Goal: Information Seeking & Learning: Learn about a topic

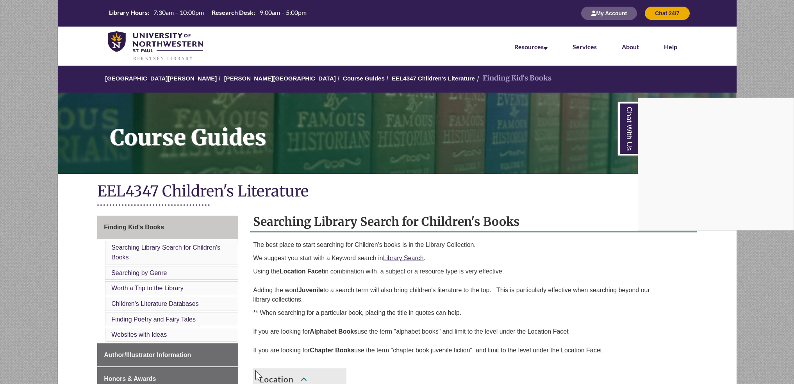
scroll to position [506, 0]
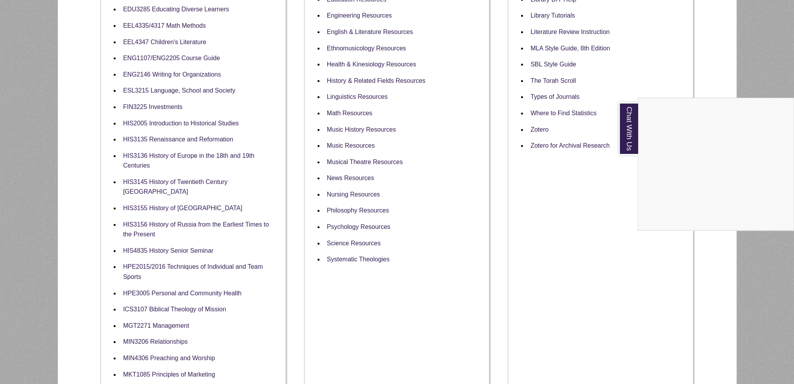
scroll to position [405, 0]
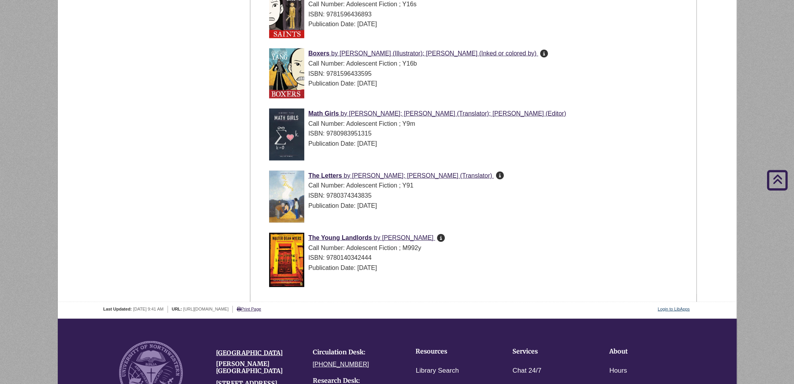
scroll to position [2859, 0]
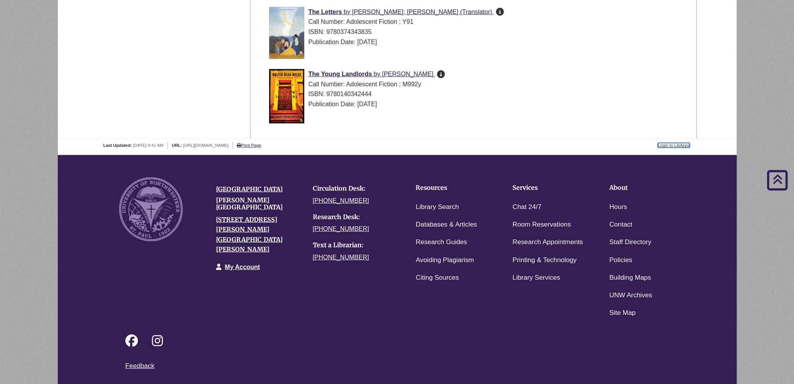
click at [683, 146] on link "Login to LibApps" at bounding box center [674, 145] width 32 height 5
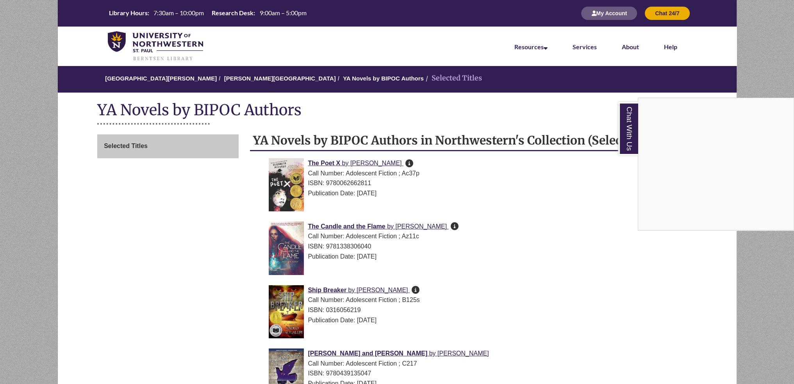
click at [603, 192] on div "Chat With Us" at bounding box center [397, 192] width 794 height 384
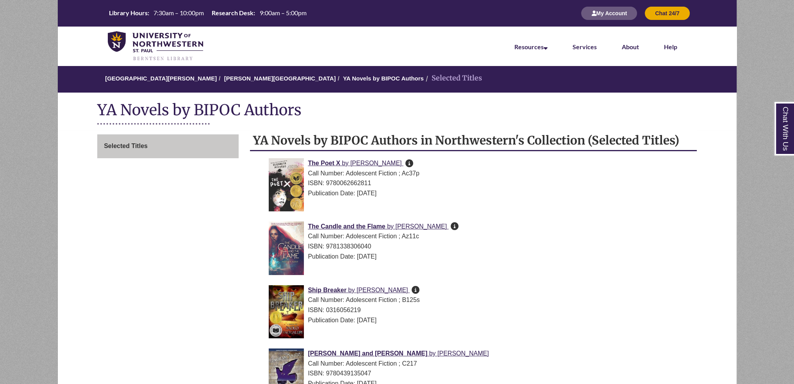
click at [450, 226] on icon at bounding box center [454, 226] width 8 height 0
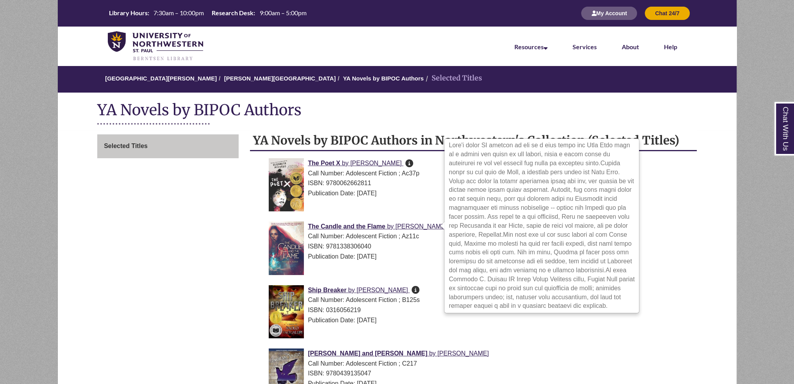
click at [450, 226] on icon at bounding box center [454, 226] width 8 height 0
click at [436, 257] on div "Publication Date: 2019-05-14" at bounding box center [480, 257] width 422 height 10
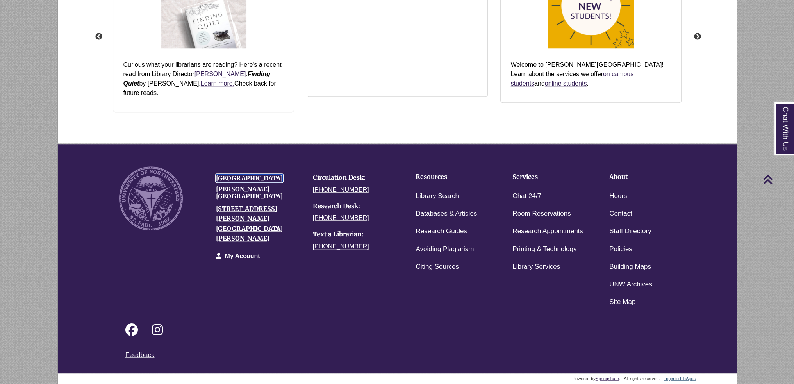
click at [239, 179] on link "[GEOGRAPHIC_DATA]" at bounding box center [249, 178] width 67 height 8
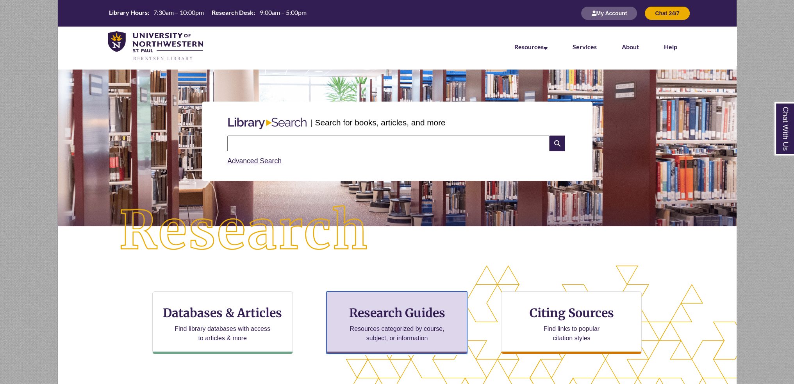
click at [358, 326] on p "Resources categorized by course, subject, or information" at bounding box center [397, 333] width 102 height 19
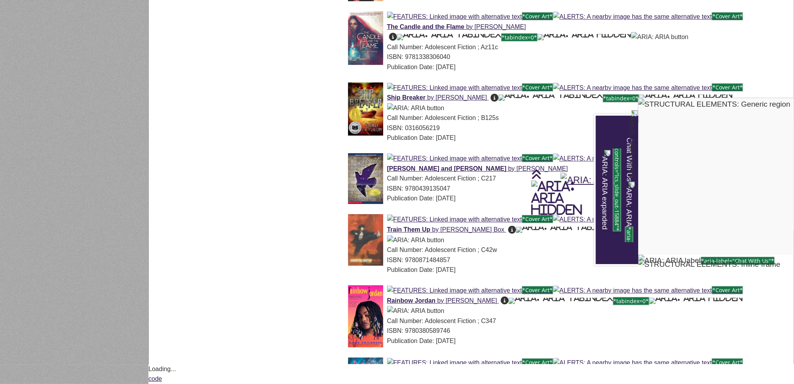
scroll to position [84, 0]
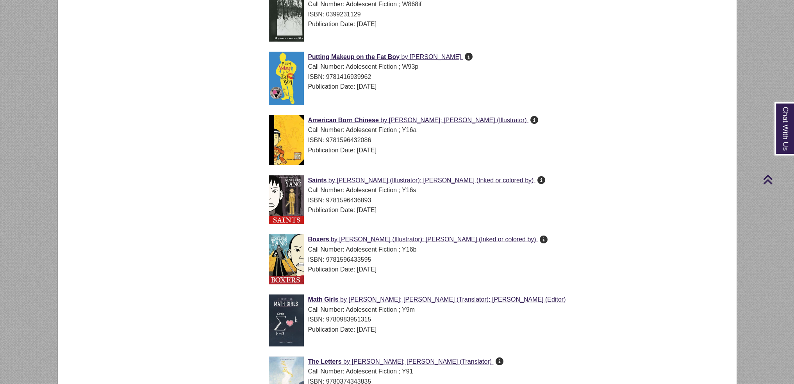
scroll to position [2893, 0]
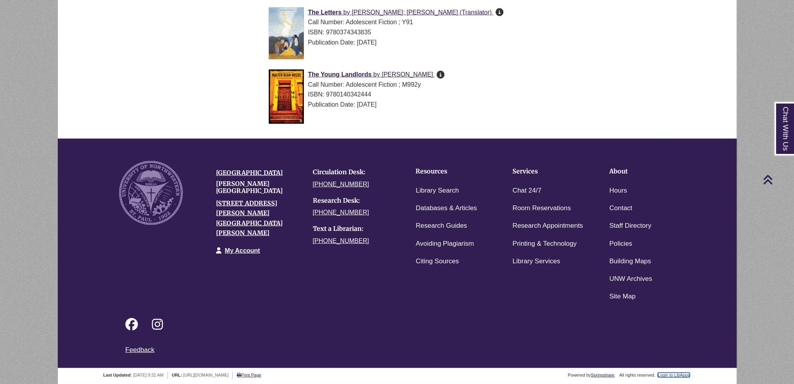
click at [675, 375] on link "Login to LibApps" at bounding box center [674, 375] width 32 height 5
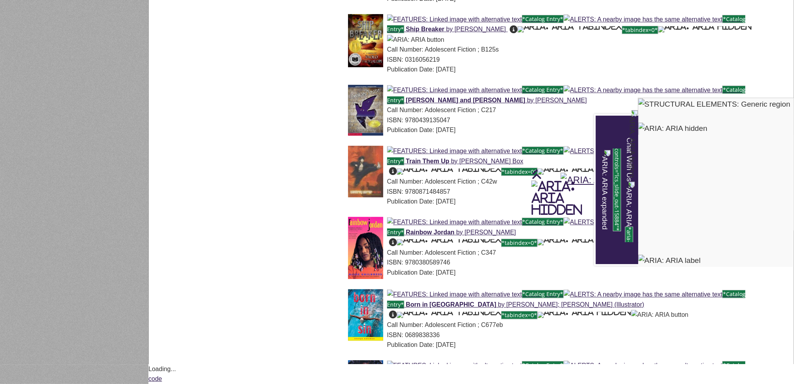
scroll to position [191, 0]
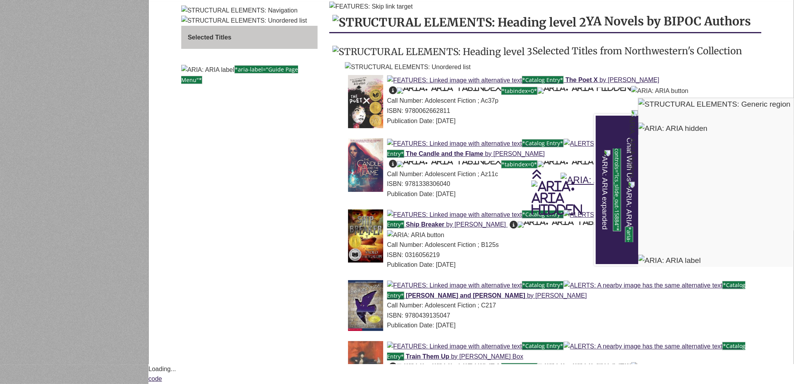
click at [525, 179] on div "Chat With Us" at bounding box center [397, 192] width 794 height 384
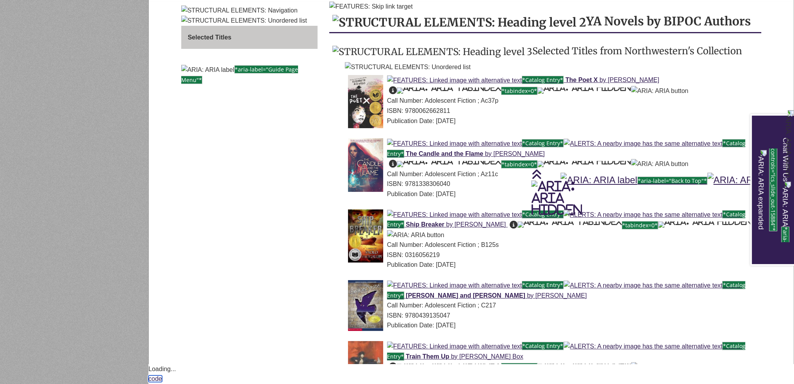
click at [162, 378] on link "code" at bounding box center [155, 378] width 14 height 7
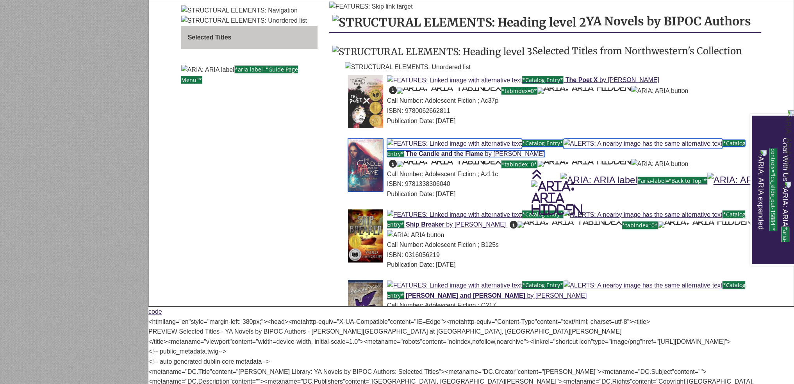
click at [362, 192] on img at bounding box center [365, 165] width 35 height 54
click at [522, 147] on span "*Catalog Entry*" at bounding box center [543, 143] width 42 height 8
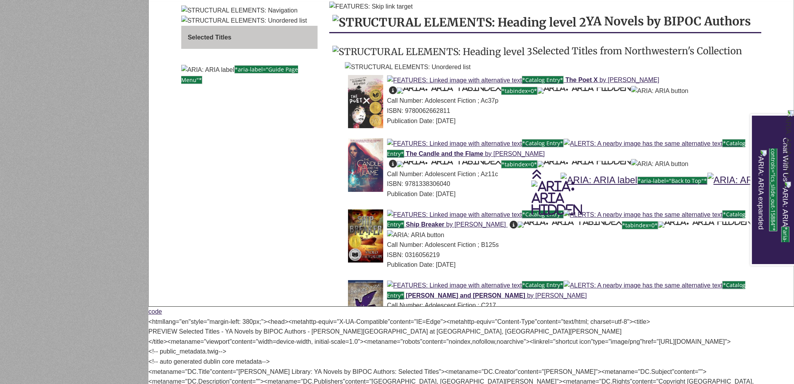
click at [471, 199] on div "Publication Date: 2019-05-14" at bounding box center [551, 194] width 407 height 10
click at [436, 189] on div "ISBN: 9781338306040" at bounding box center [551, 184] width 407 height 10
click at [435, 189] on div "ISBN: 9781338306040" at bounding box center [551, 184] width 407 height 10
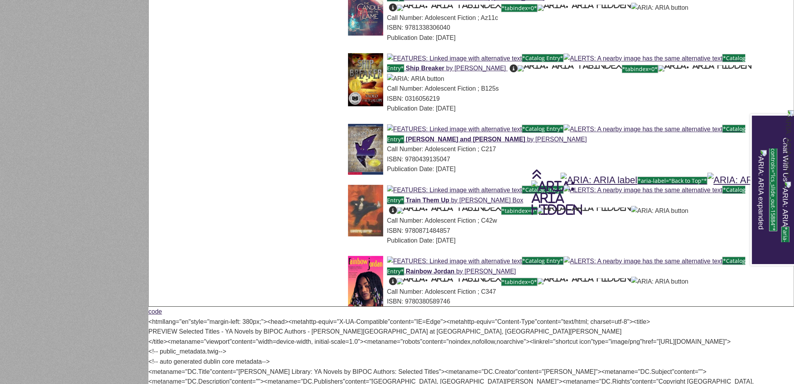
scroll to position [34705, 0]
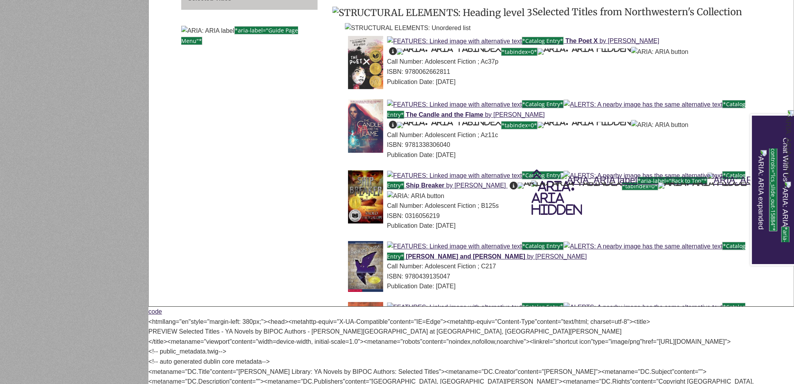
click at [416, 77] on div "ISBN: 9780062662811" at bounding box center [551, 72] width 407 height 10
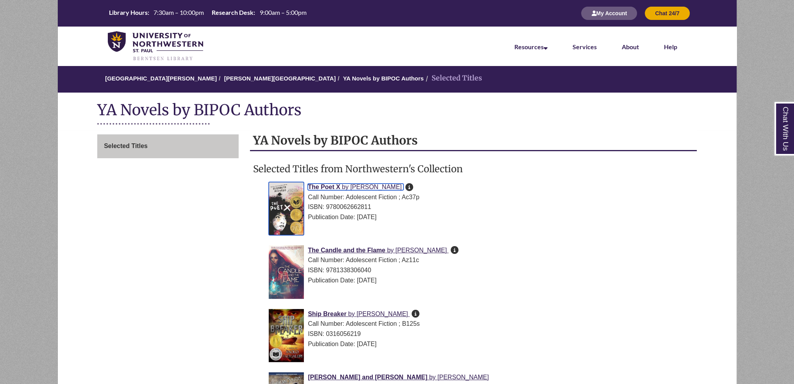
click at [291, 215] on img at bounding box center [286, 208] width 35 height 53
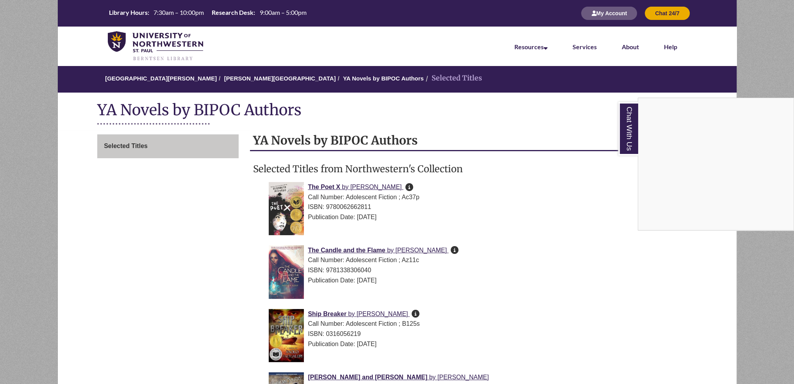
click at [285, 213] on div "Chat With Us" at bounding box center [397, 192] width 794 height 384
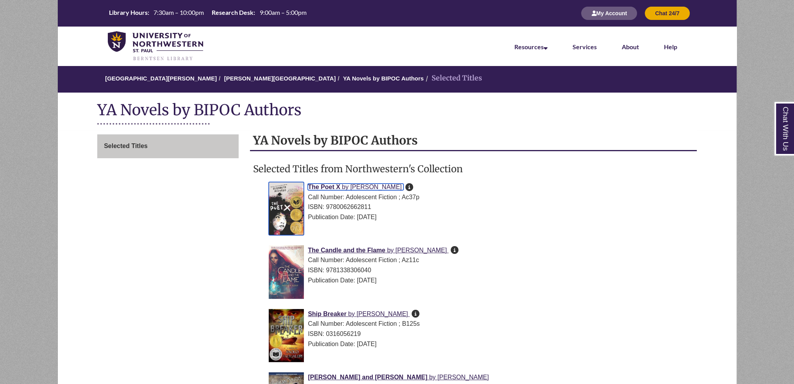
click at [287, 217] on img at bounding box center [286, 208] width 35 height 53
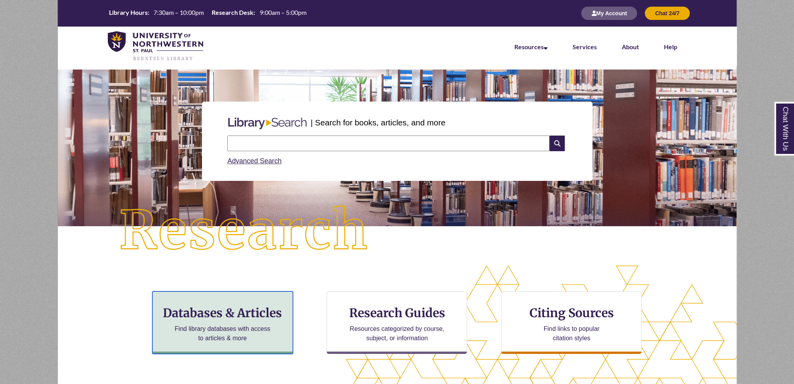
click at [250, 327] on p "Find library databases with access to articles & more" at bounding box center [222, 333] width 102 height 19
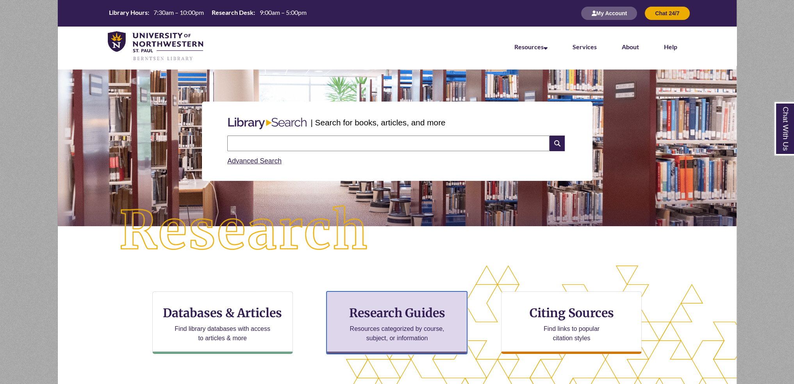
click at [364, 297] on div "Research Guides Resources categorized by course, subject, or information" at bounding box center [397, 322] width 141 height 62
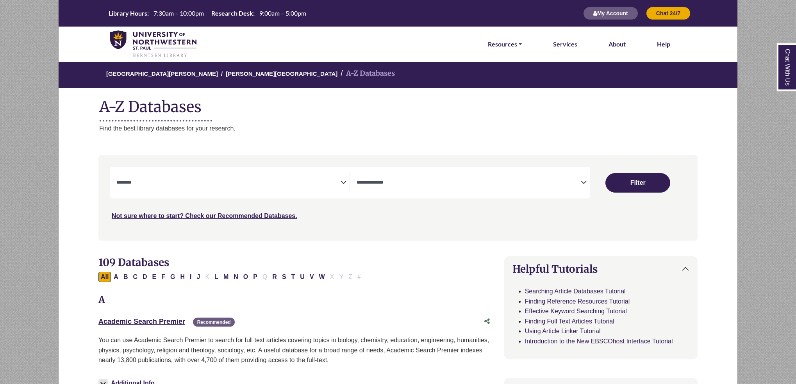
select select "Database Subject Filter"
select select "Database Types Filter"
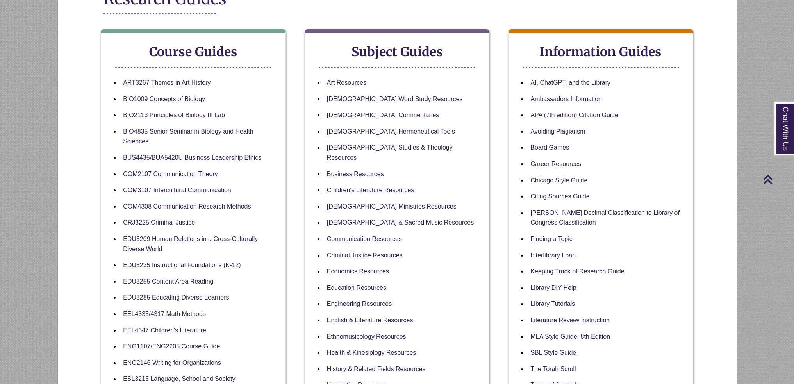
scroll to position [156, 0]
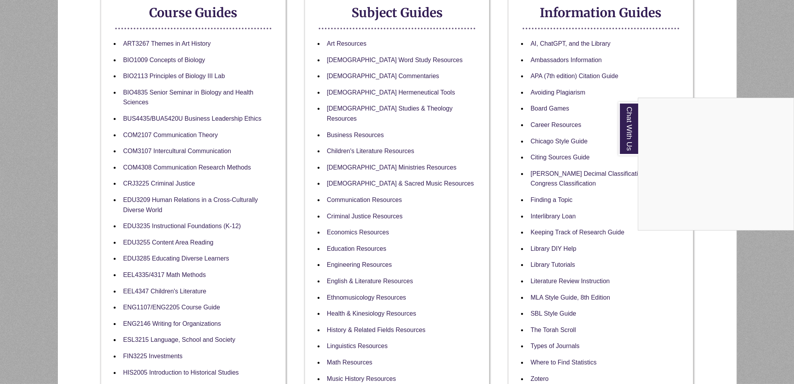
click at [212, 262] on div "Chat With Us" at bounding box center [397, 192] width 794 height 384
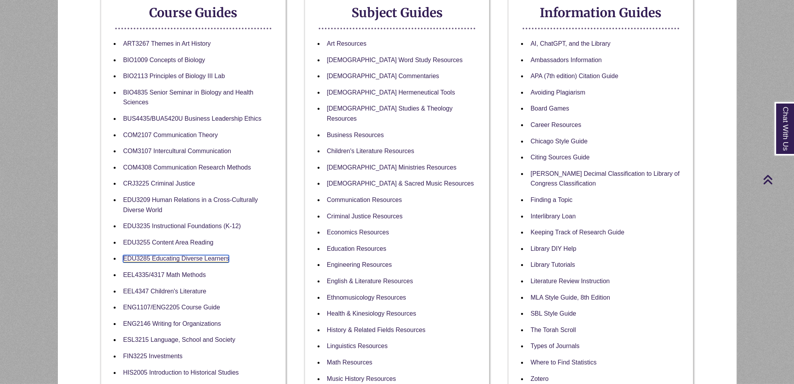
click at [214, 259] on link "EDU3285 Educating Diverse Learners" at bounding box center [176, 258] width 106 height 7
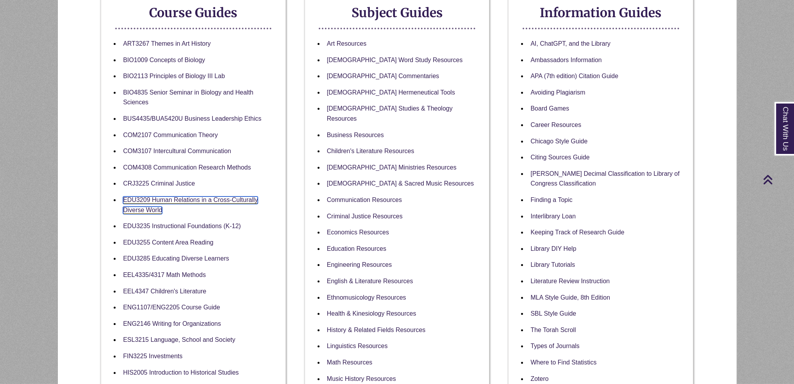
click at [183, 198] on link "EDU3209 Human Relations in a Cross-Culturally Diverse World" at bounding box center [190, 205] width 135 height 18
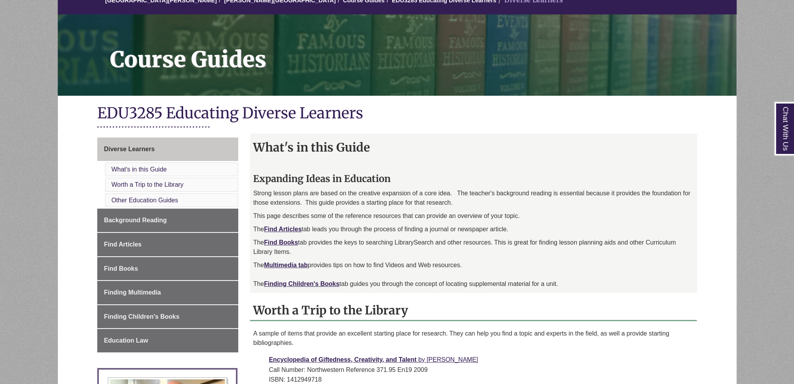
scroll to position [117, 0]
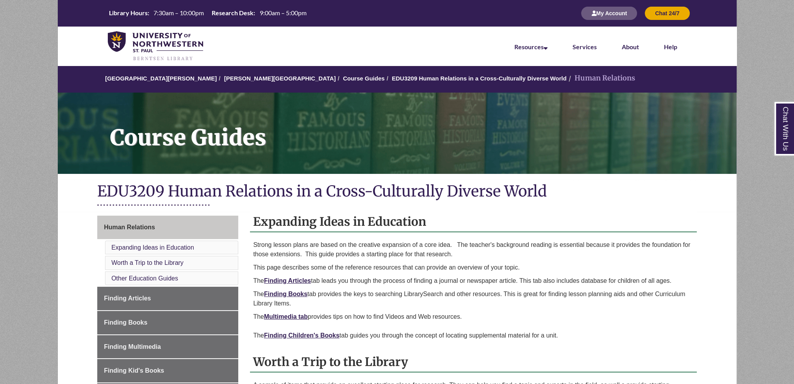
scroll to position [117, 0]
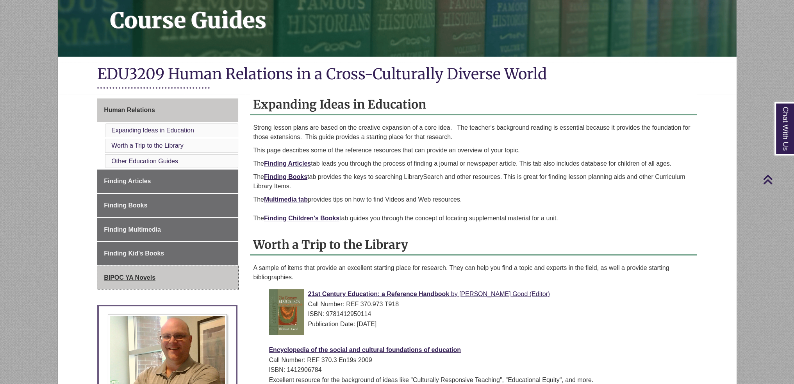
click at [208, 268] on link "BIPOC YA Novels" at bounding box center [167, 277] width 141 height 23
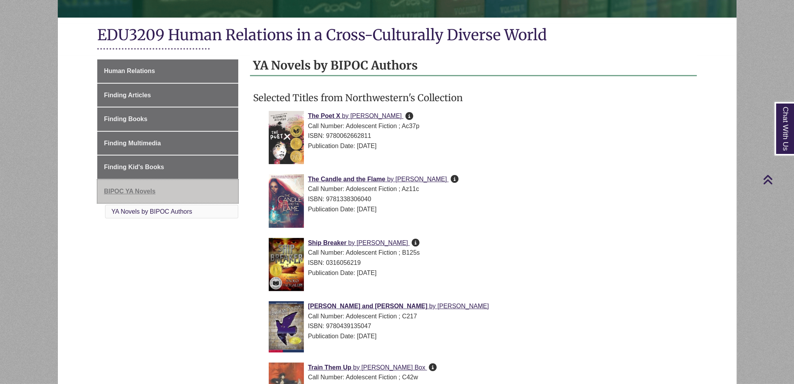
scroll to position [39, 0]
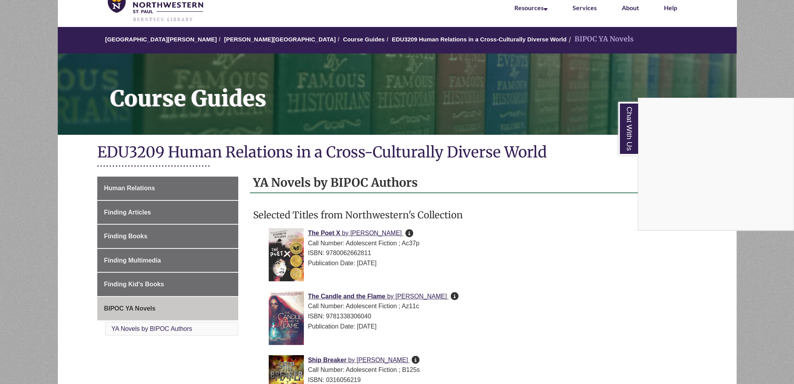
click at [583, 258] on div "Chat With Us" at bounding box center [397, 192] width 794 height 384
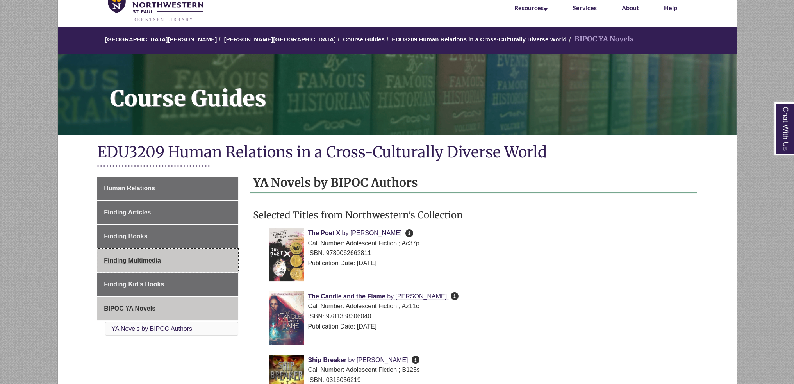
click at [203, 268] on link "Finding Multimedia" at bounding box center [167, 260] width 141 height 23
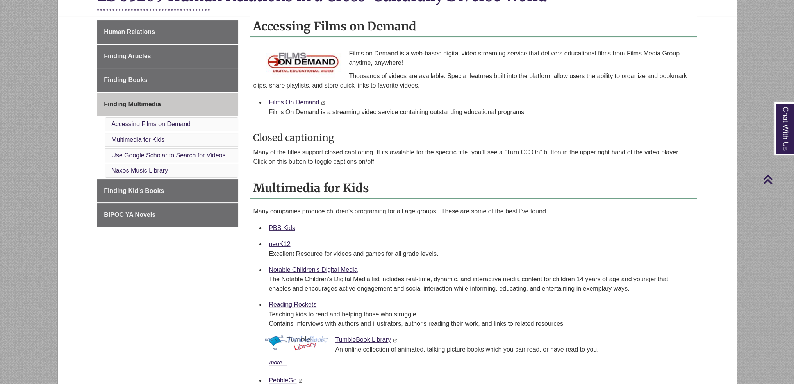
scroll to position [156, 0]
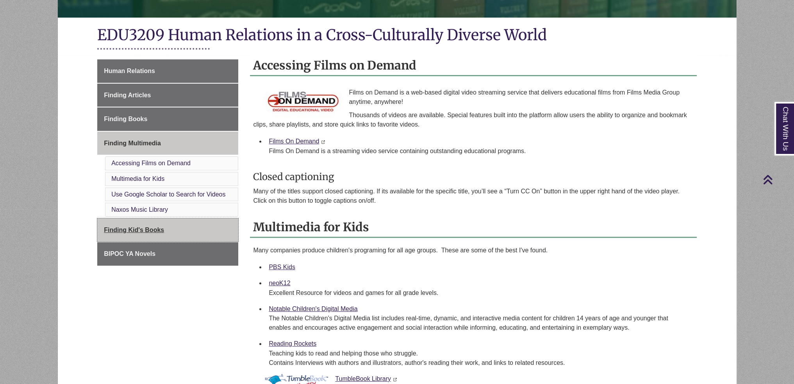
click at [173, 232] on link "Finding Kid's Books" at bounding box center [167, 229] width 141 height 23
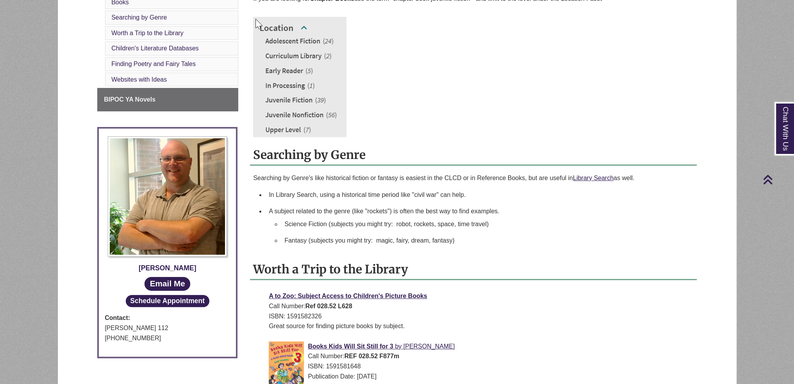
scroll to position [156, 0]
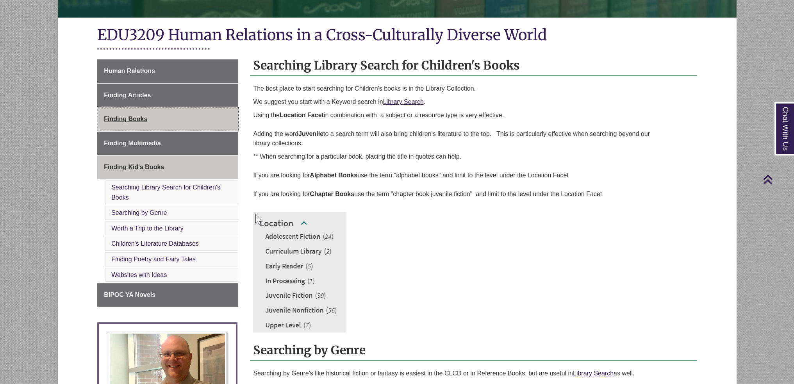
click at [182, 127] on link "Finding Books" at bounding box center [167, 118] width 141 height 23
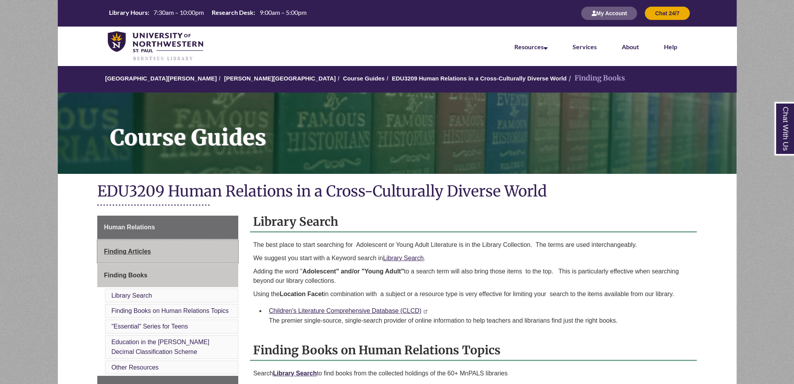
click at [196, 258] on link "Finding Articles" at bounding box center [167, 251] width 141 height 23
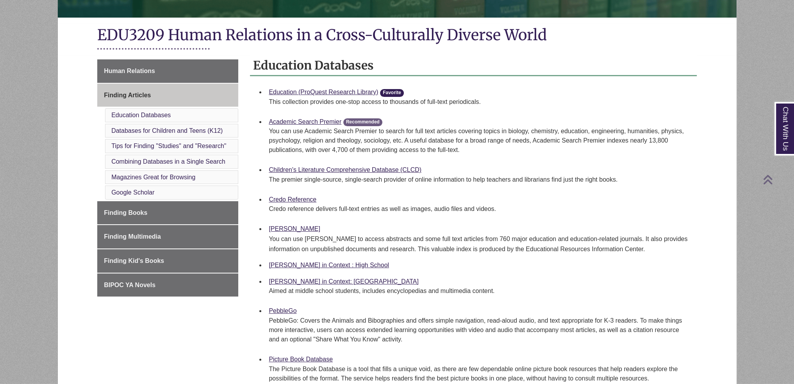
scroll to position [430, 0]
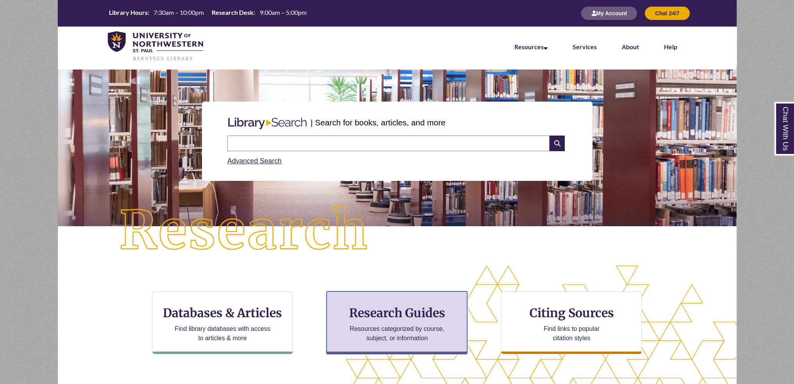
click at [399, 310] on h3 "Research Guides" at bounding box center [396, 312] width 127 height 15
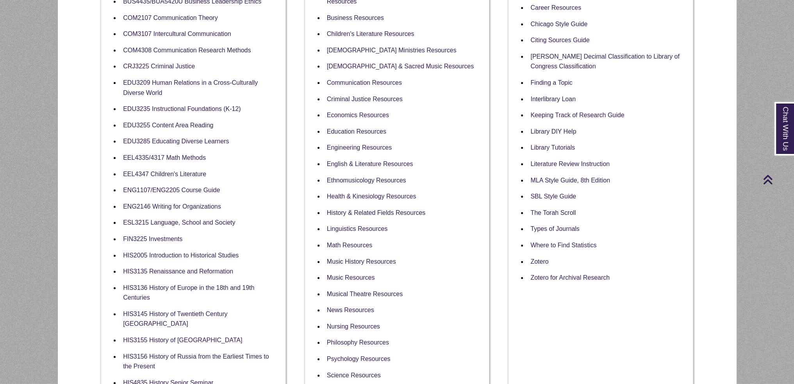
scroll to position [156, 0]
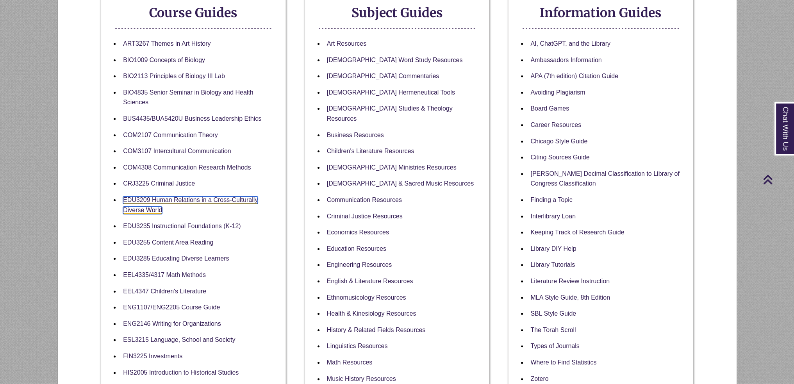
click at [214, 201] on link "EDU3209 Human Relations in a Cross-Culturally Diverse World" at bounding box center [190, 205] width 135 height 18
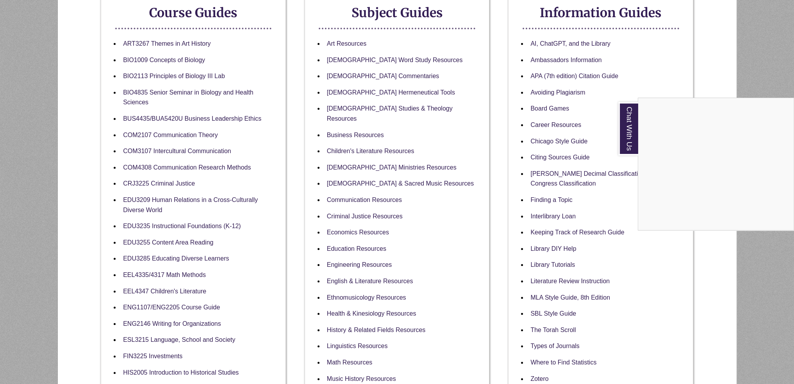
click at [207, 253] on div "Chat With Us" at bounding box center [397, 192] width 794 height 384
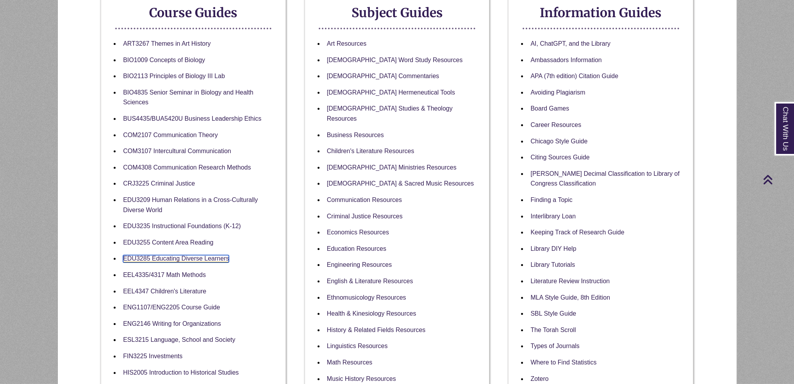
click at [205, 259] on link "EDU3285 Educating Diverse Learners" at bounding box center [176, 258] width 106 height 7
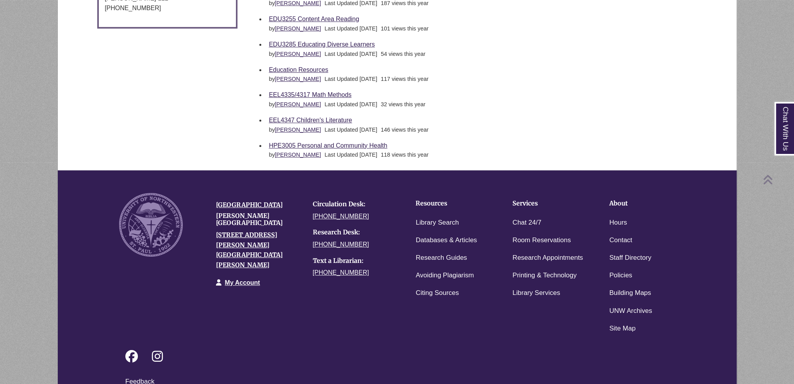
scroll to position [687, 0]
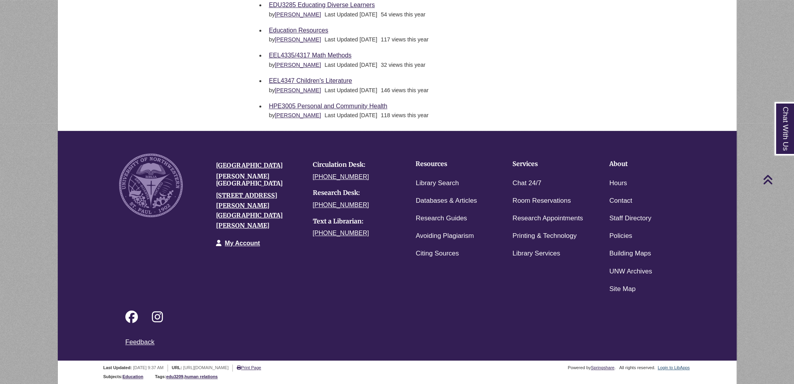
click at [676, 371] on div "Login to LibApps" at bounding box center [674, 367] width 34 height 7
click at [673, 365] on link "Login to LibApps" at bounding box center [674, 367] width 32 height 5
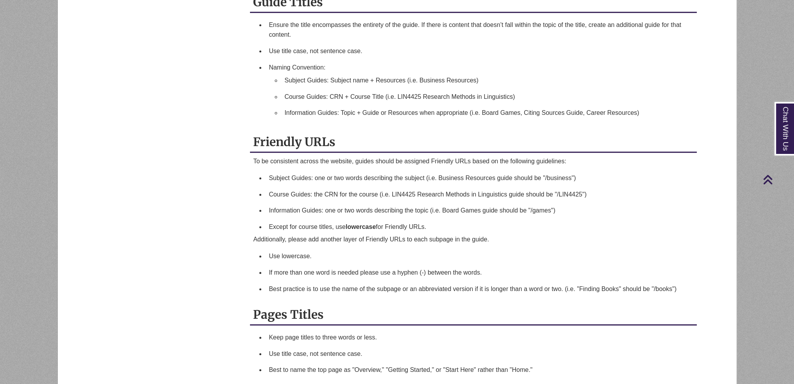
scroll to position [820, 0]
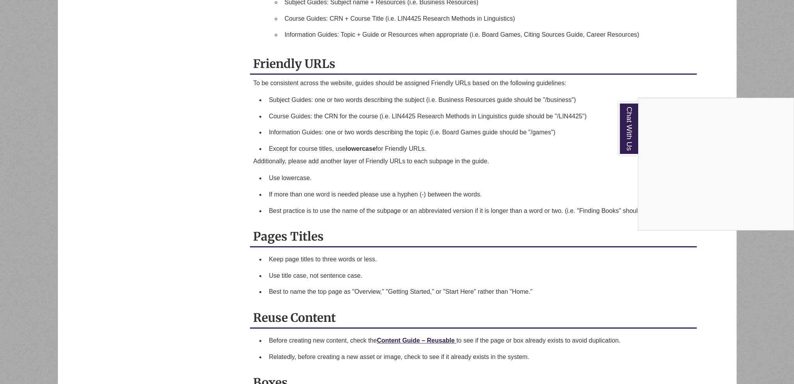
click at [562, 278] on div "Chat With Us" at bounding box center [397, 192] width 794 height 384
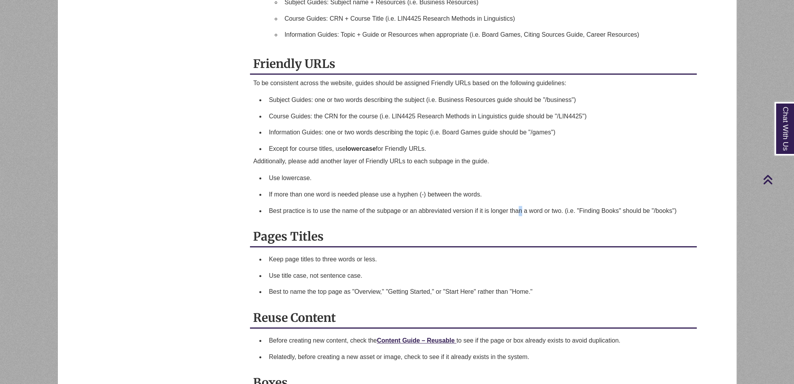
click at [518, 214] on li "Best practice is to use the name of the subpage or an abbreviated version if it…" at bounding box center [480, 211] width 428 height 16
click at [544, 228] on h2 "Pages Titles" at bounding box center [473, 237] width 447 height 21
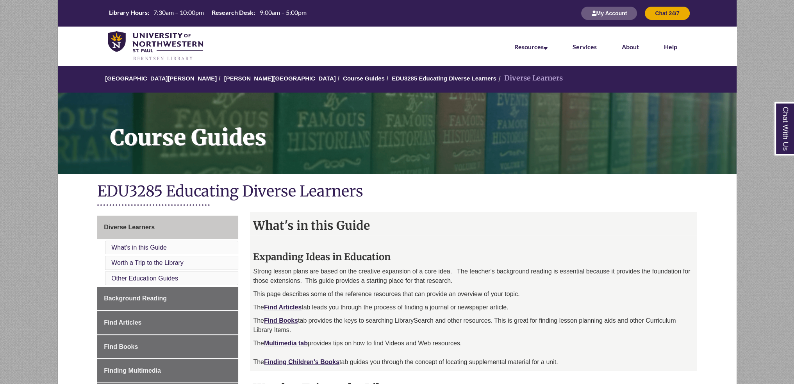
scroll to position [195, 0]
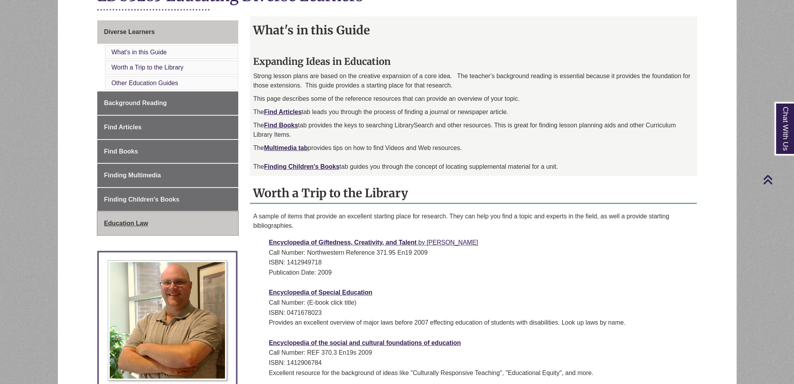
click at [198, 229] on link "Education Law" at bounding box center [167, 223] width 141 height 23
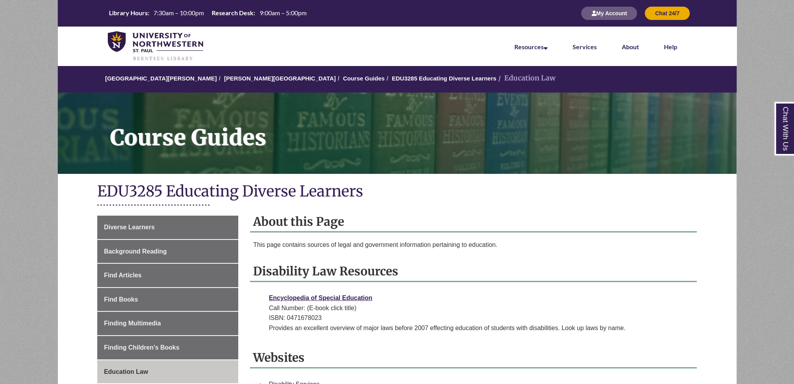
scroll to position [156, 0]
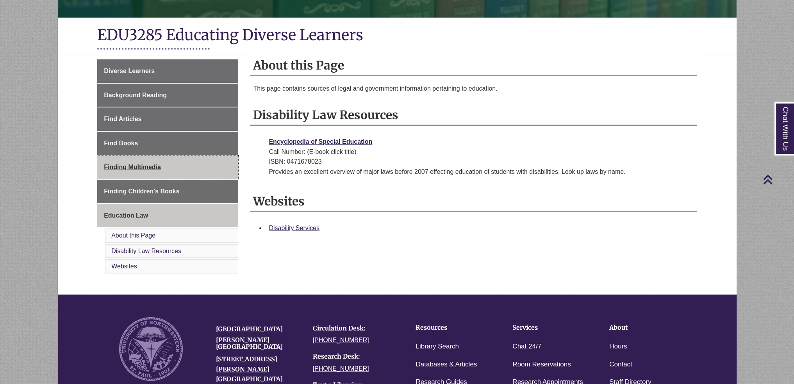
click at [205, 175] on link "Finding Multimedia" at bounding box center [167, 166] width 141 height 23
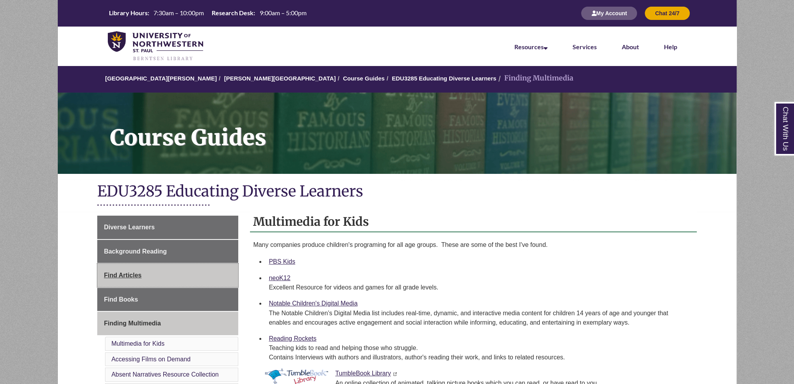
click at [197, 265] on link "Find Articles" at bounding box center [167, 275] width 141 height 23
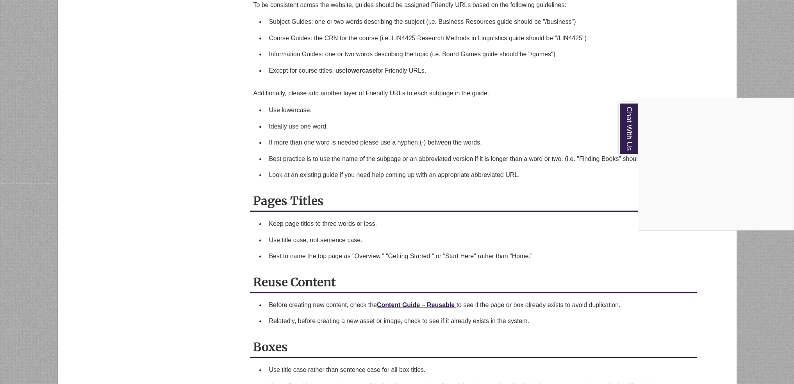
scroll to position [976, 0]
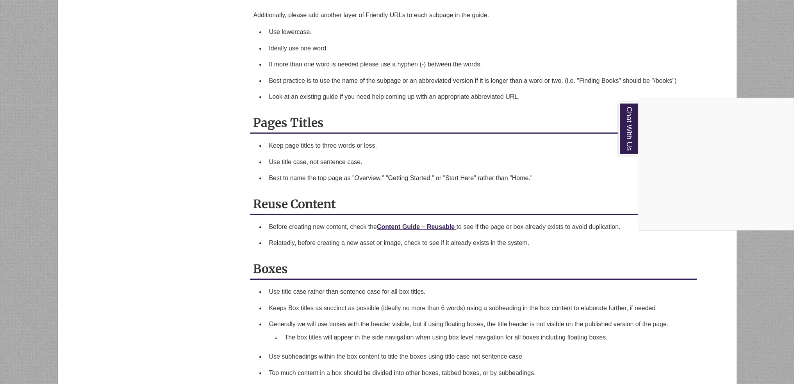
click at [592, 283] on div "Chat With Us" at bounding box center [397, 192] width 794 height 384
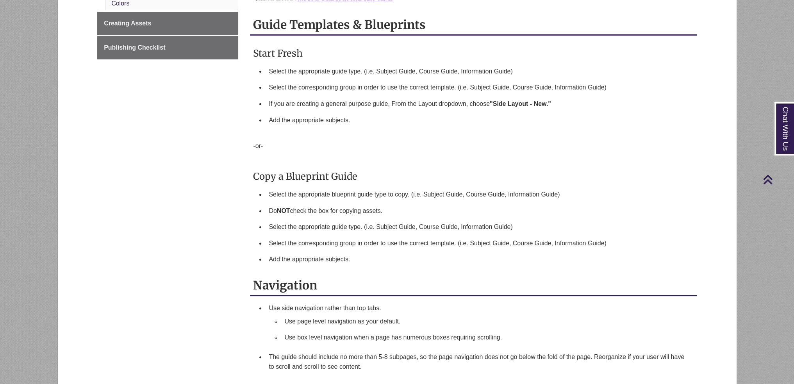
scroll to position [156, 0]
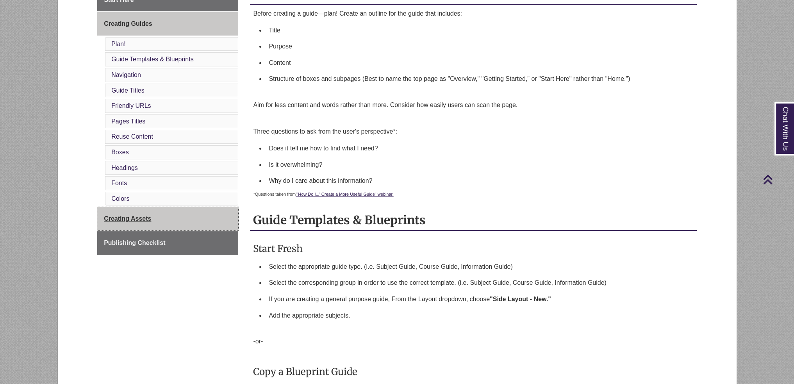
click at [164, 225] on link "Creating Assets" at bounding box center [167, 218] width 141 height 23
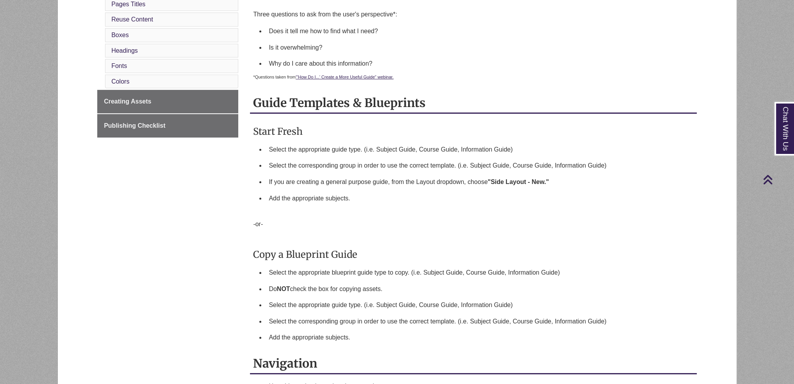
scroll to position [39, 0]
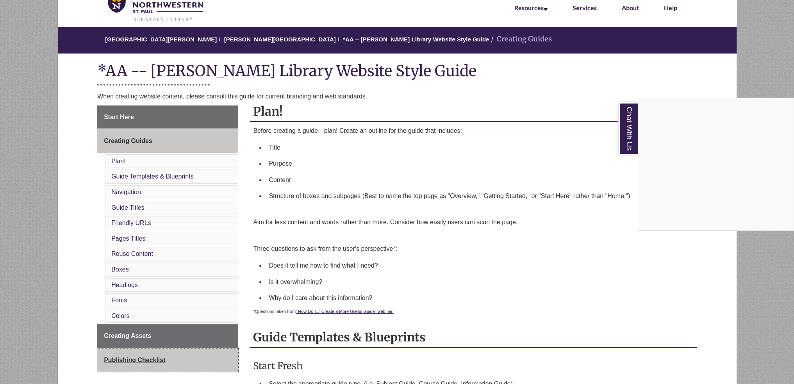
click at [135, 359] on div "Chat With Us" at bounding box center [397, 192] width 794 height 384
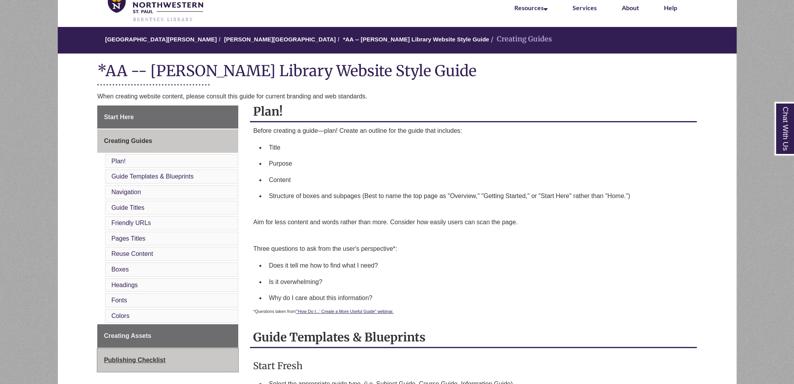
click at [137, 353] on link "Publishing Checklist" at bounding box center [167, 359] width 141 height 23
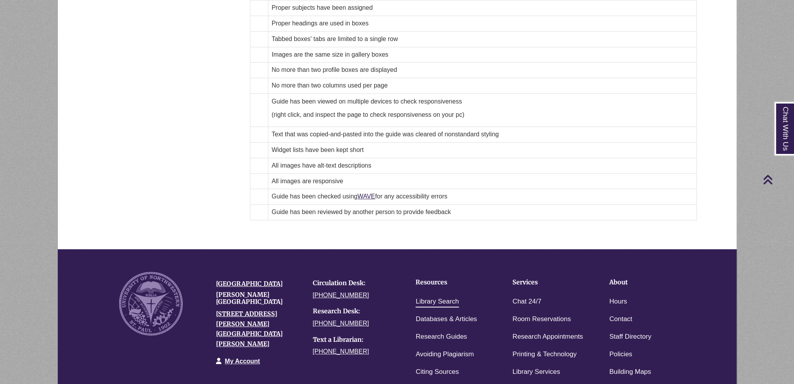
scroll to position [383, 0]
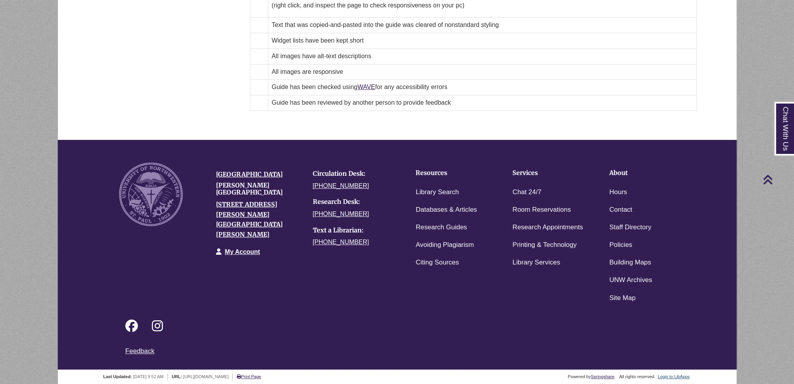
click at [676, 378] on div "Login to LibApps" at bounding box center [674, 376] width 34 height 7
click at [675, 376] on link "Login to LibApps" at bounding box center [674, 376] width 32 height 5
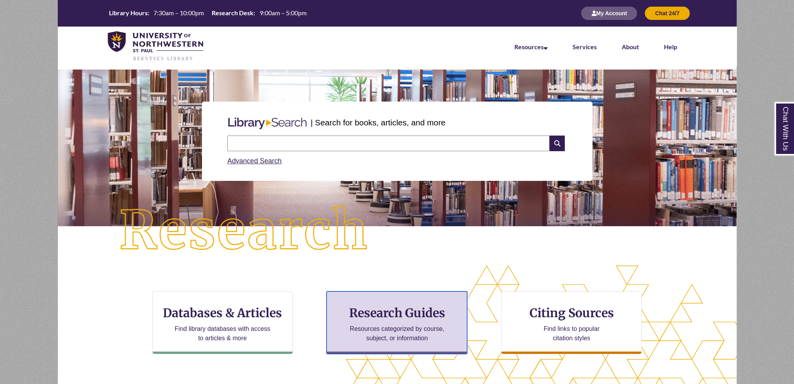
click at [425, 331] on p "Resources categorized by course, subject, or information" at bounding box center [397, 333] width 102 height 19
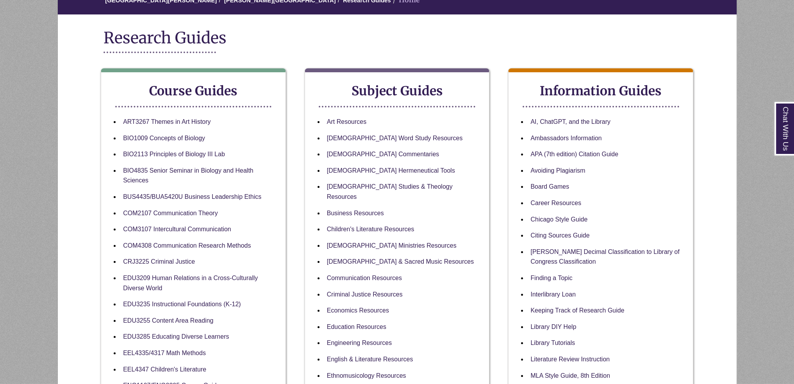
scroll to position [156, 0]
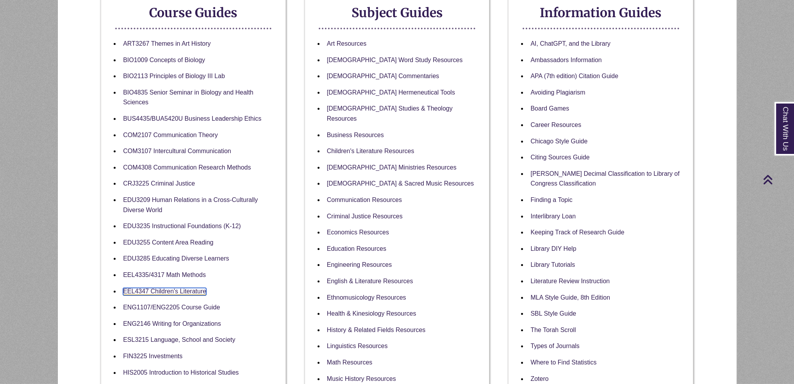
click at [182, 290] on link "EEL4347 Children's Literature" at bounding box center [164, 291] width 83 height 7
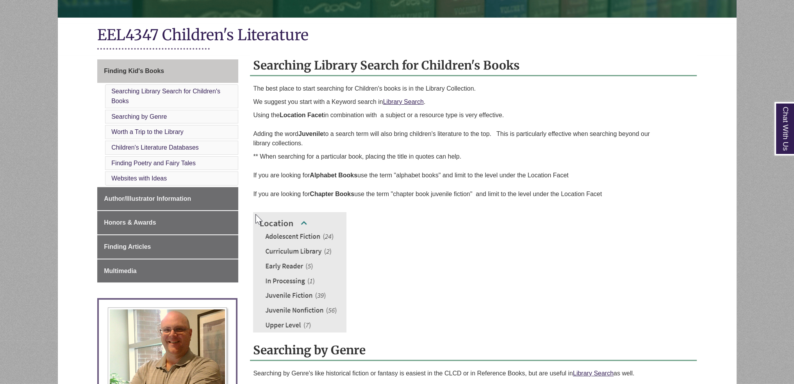
scroll to position [234, 0]
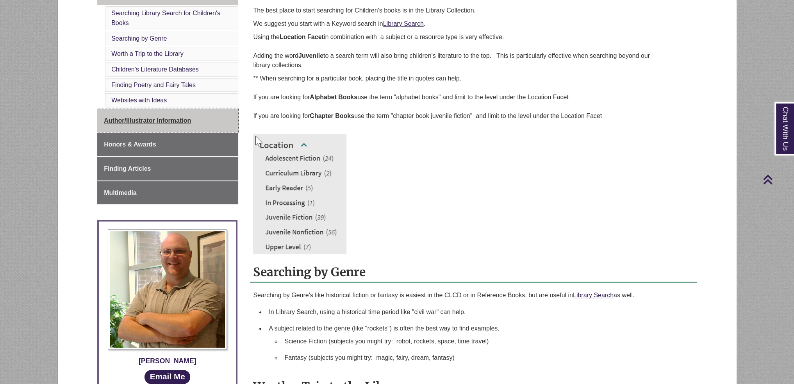
click at [198, 123] on link "Author/Illustrator Information" at bounding box center [167, 120] width 141 height 23
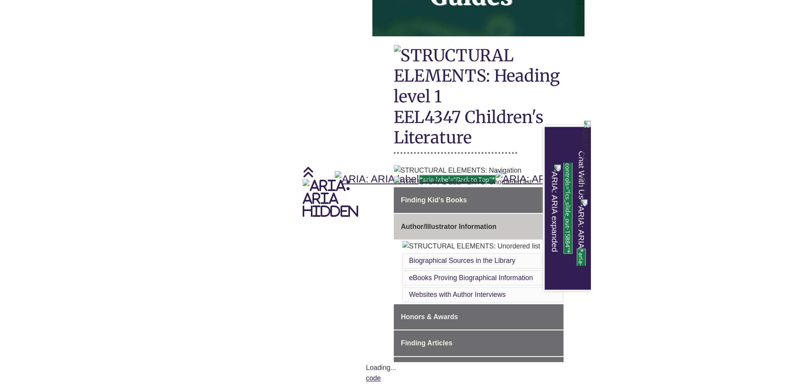
scroll to position [356, 0]
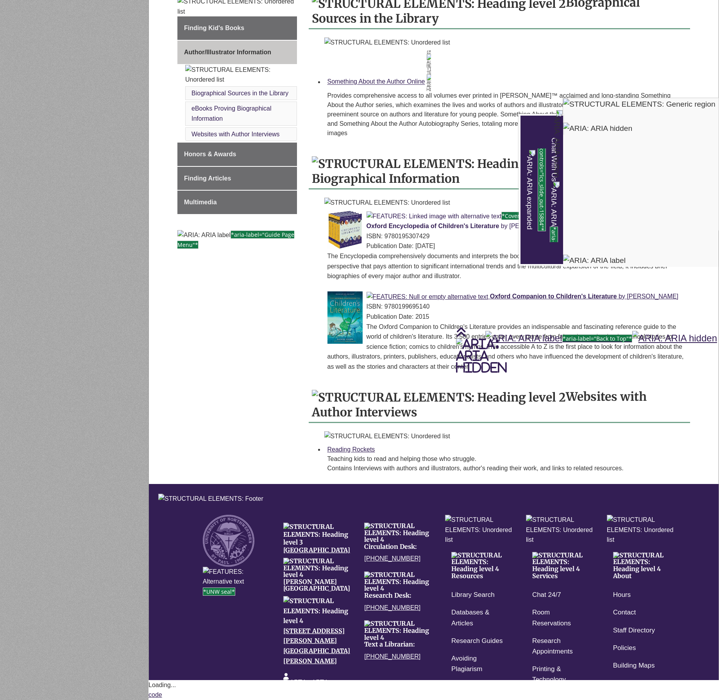
click at [425, 303] on div "Chat With Us" at bounding box center [359, 350] width 719 height 700
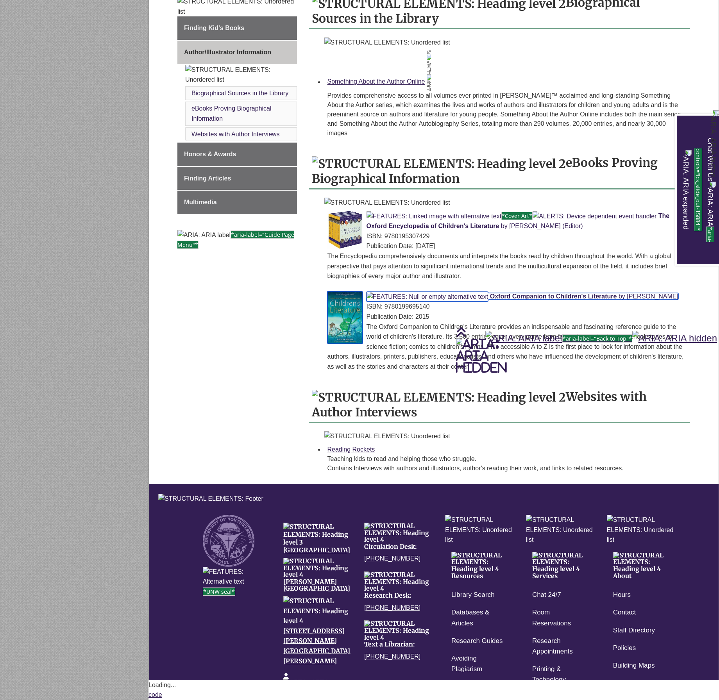
click at [352, 291] on img at bounding box center [344, 317] width 35 height 52
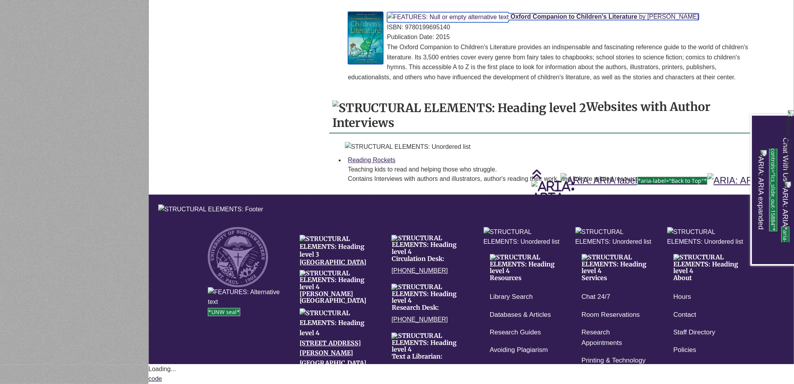
scroll to position [735, 0]
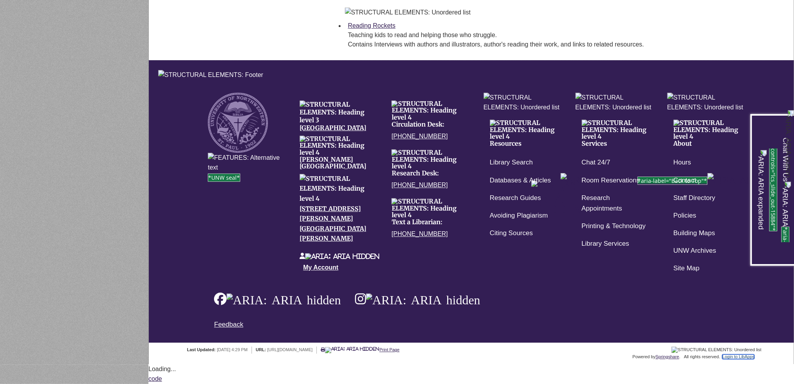
click at [743, 354] on link "Login to LibApps" at bounding box center [738, 356] width 32 height 5
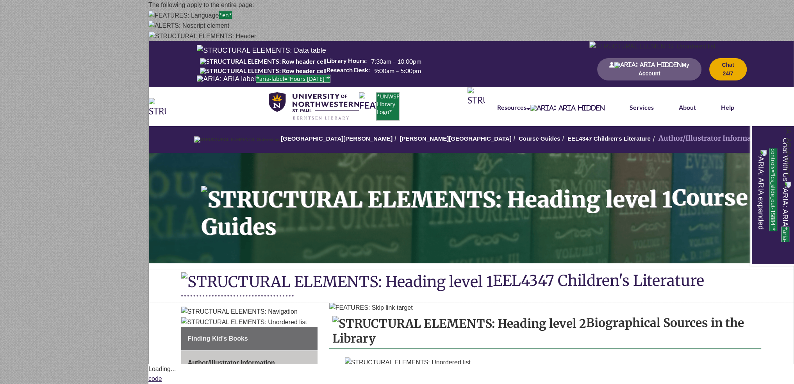
scroll to position [482, 0]
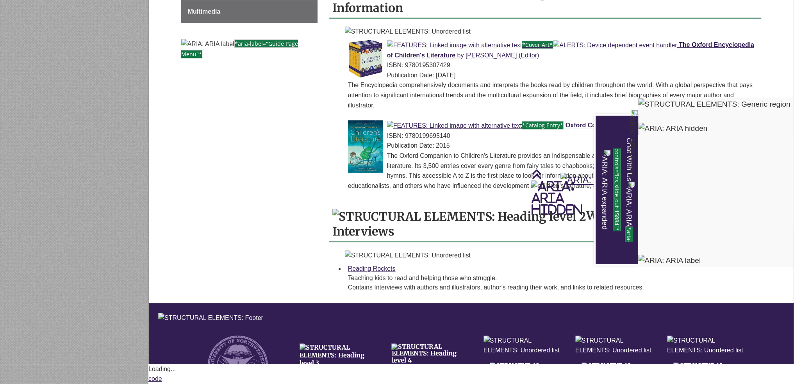
click at [512, 75] on div "Chat With Us" at bounding box center [397, 192] width 794 height 384
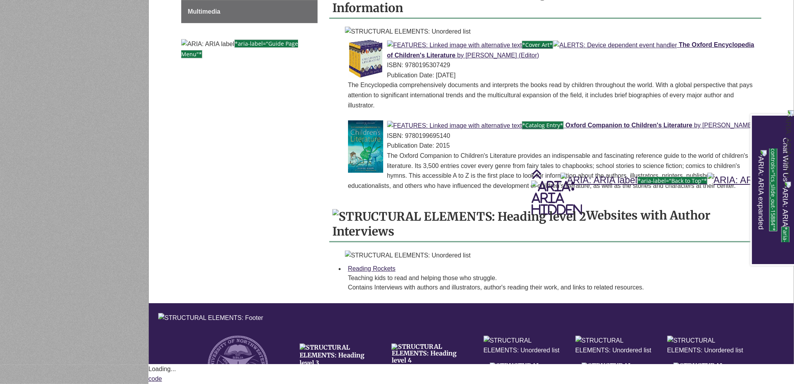
click at [434, 162] on div "The Oxford Companion to Children's Literature provides an indispensable and fas…" at bounding box center [551, 171] width 407 height 40
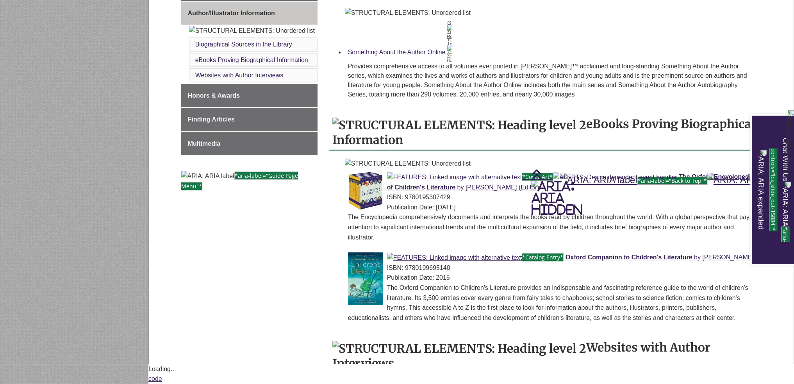
scroll to position [505, 0]
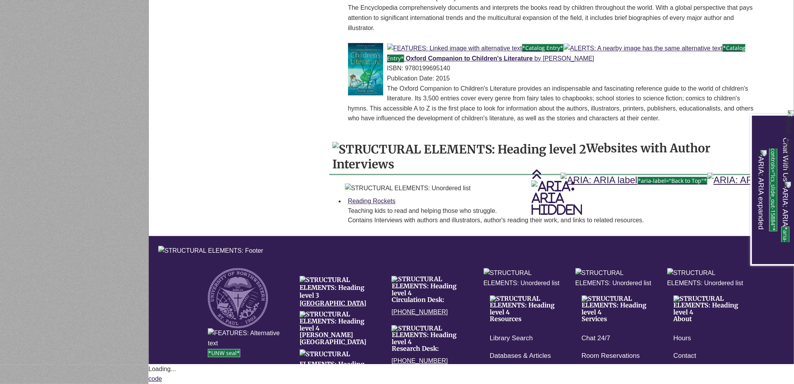
scroll to position [442, 0]
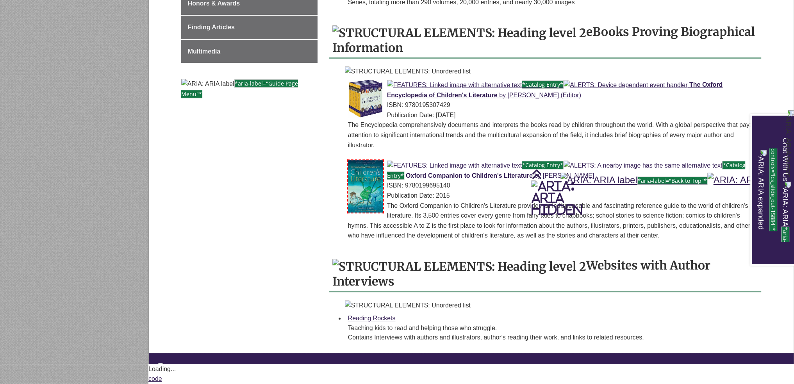
click at [564, 171] on img at bounding box center [643, 166] width 159 height 10
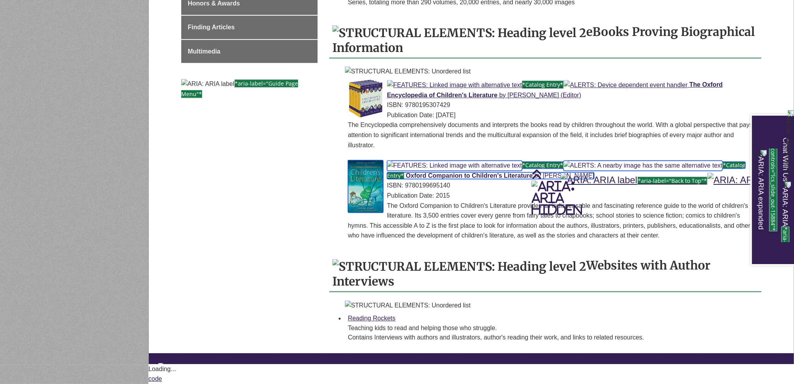
click at [485, 166] on span "*Catalog Entry*" at bounding box center [566, 170] width 359 height 19
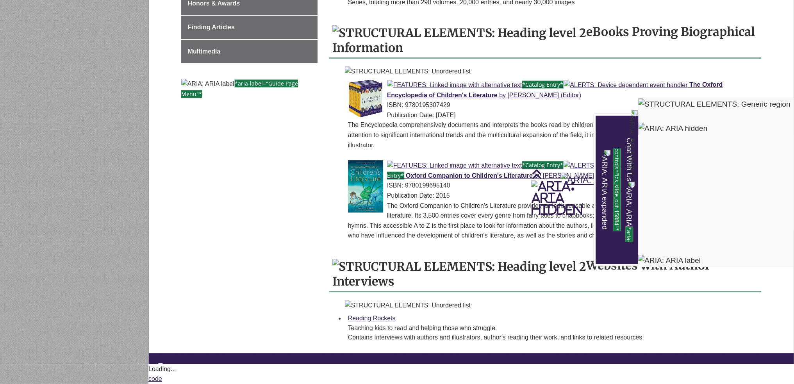
click at [551, 248] on div "Chat With Us" at bounding box center [397, 192] width 794 height 384
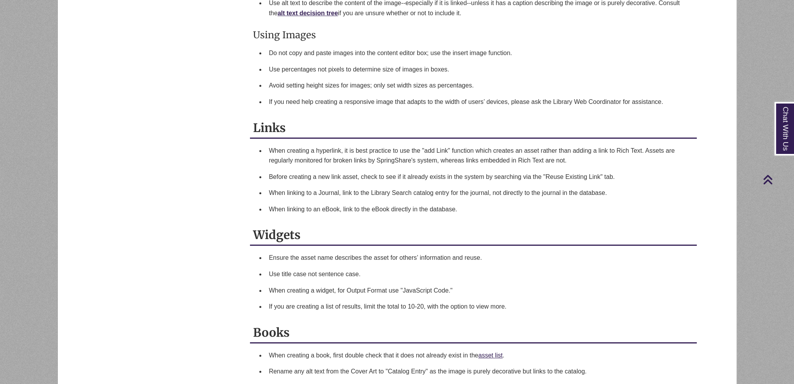
scroll to position [586, 0]
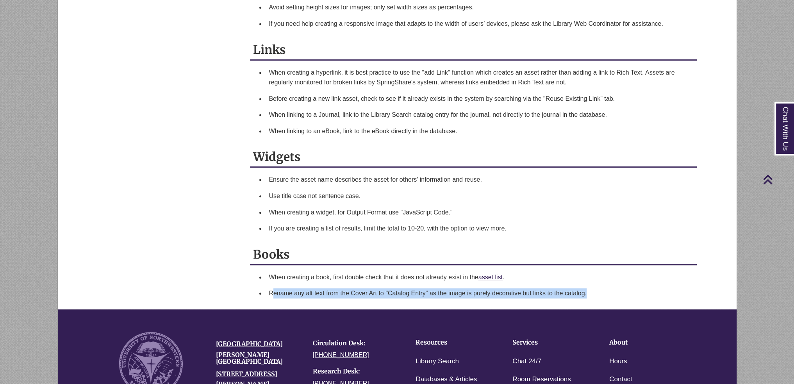
drag, startPoint x: 271, startPoint y: 290, endPoint x: 592, endPoint y: 292, distance: 320.7
click at [592, 292] on li "Rename any alt text from the Cover Art to "Catalog Entry" as the image is purel…" at bounding box center [480, 293] width 428 height 16
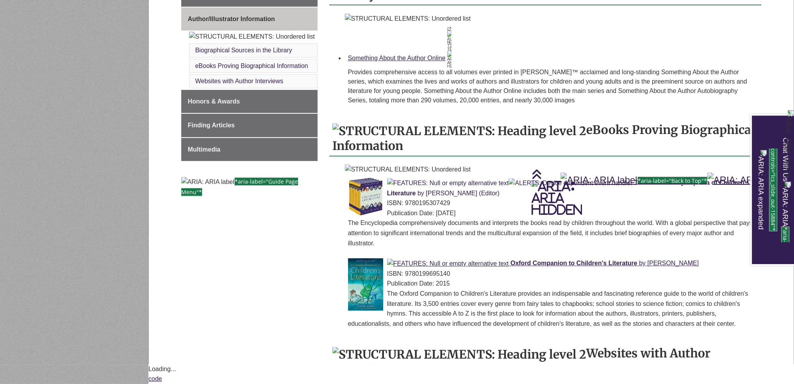
scroll to position [266, 0]
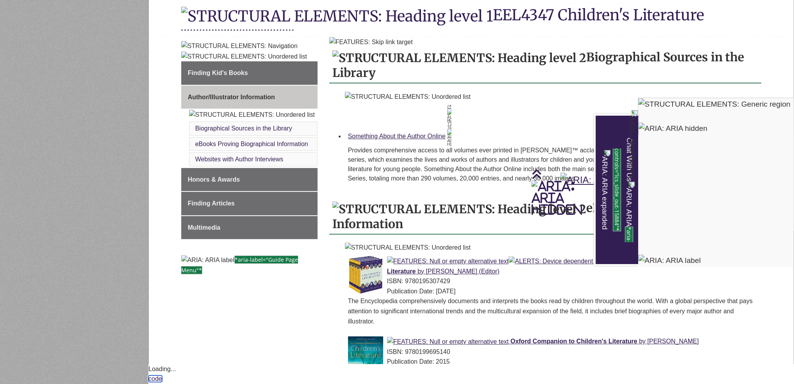
click at [162, 378] on link "code" at bounding box center [155, 378] width 14 height 7
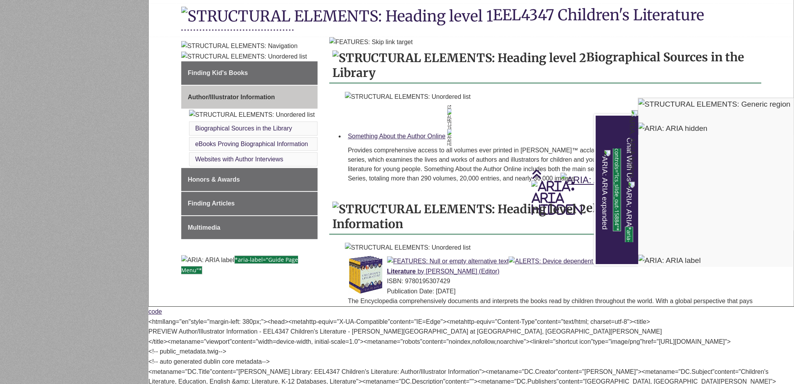
drag, startPoint x: 470, startPoint y: 143, endPoint x: 459, endPoint y: 140, distance: 12.2
click at [462, 140] on div "Chat With Us" at bounding box center [397, 192] width 794 height 384
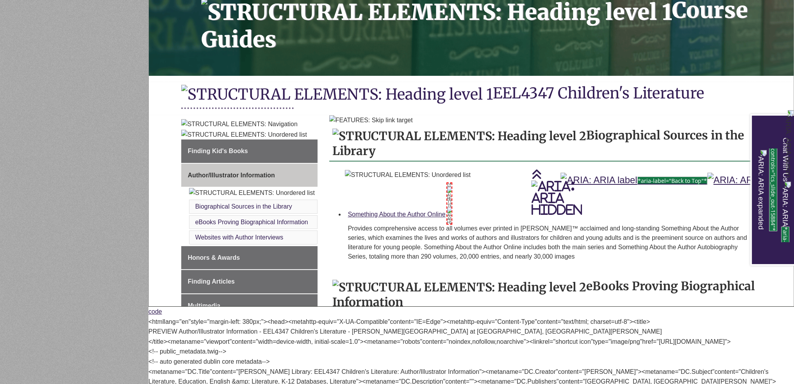
scroll to position [34616, 0]
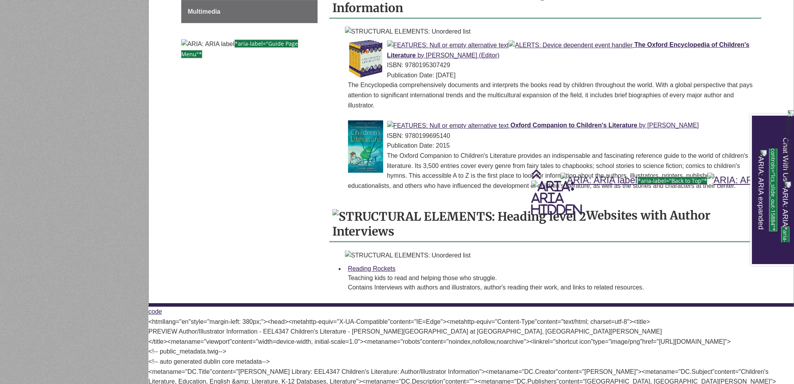
scroll to position [31127, 0]
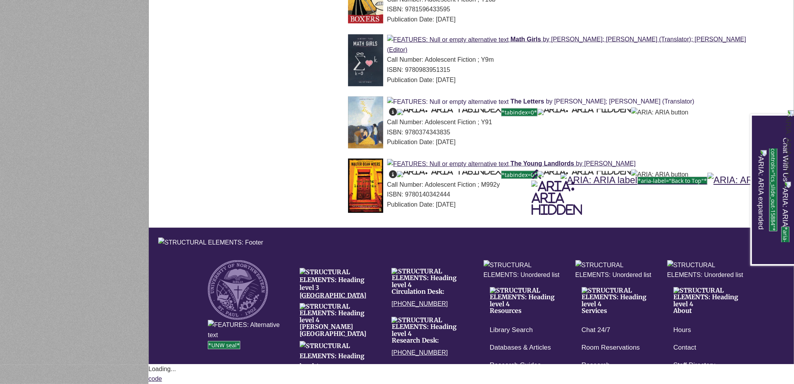
scroll to position [3038, 0]
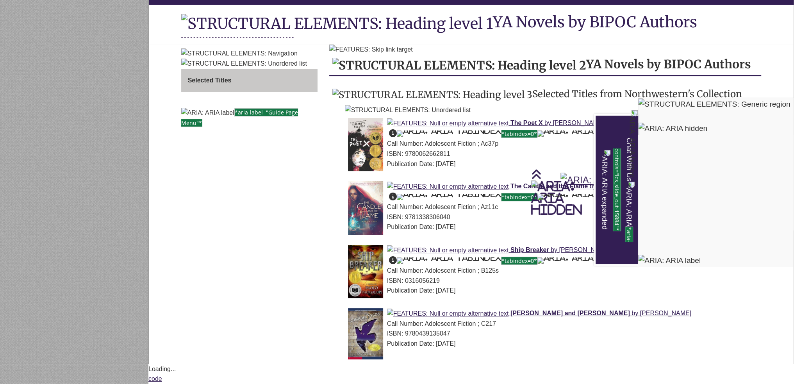
scroll to position [0, 0]
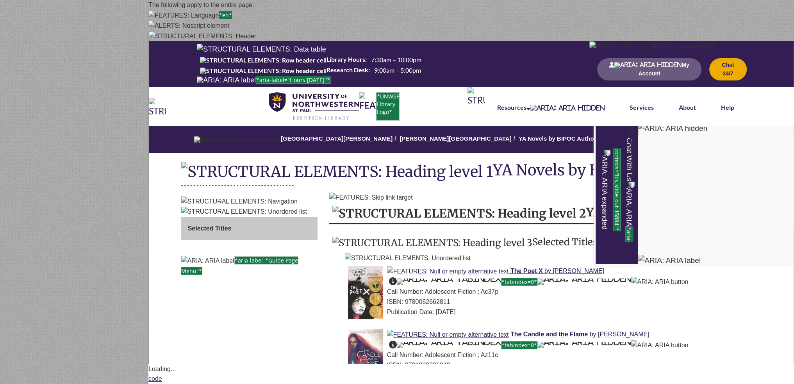
click at [488, 50] on div "Chat With Us" at bounding box center [397, 192] width 794 height 384
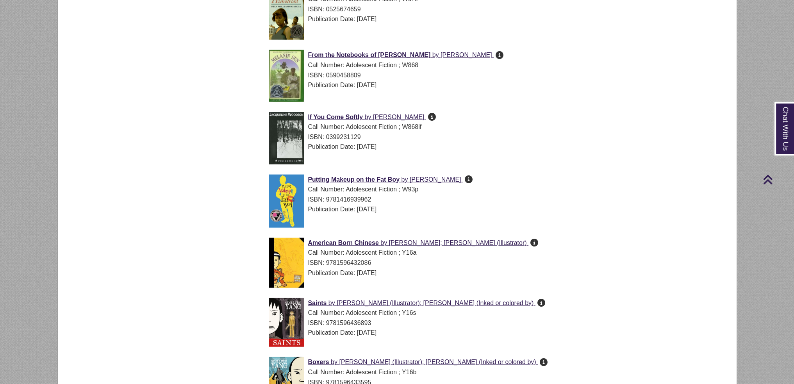
scroll to position [2893, 0]
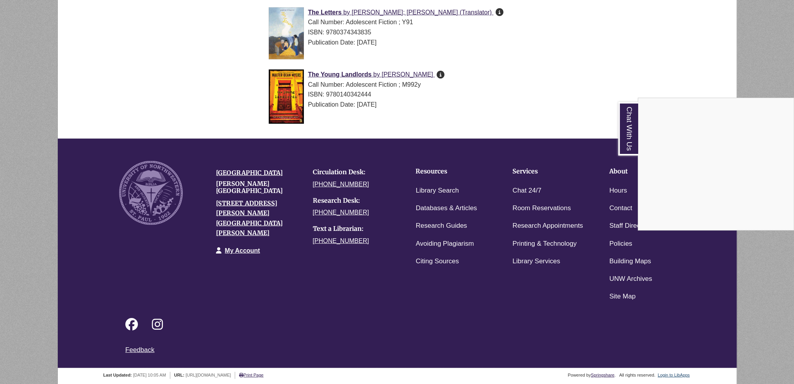
click at [576, 339] on div "Chat With Us" at bounding box center [397, 192] width 794 height 384
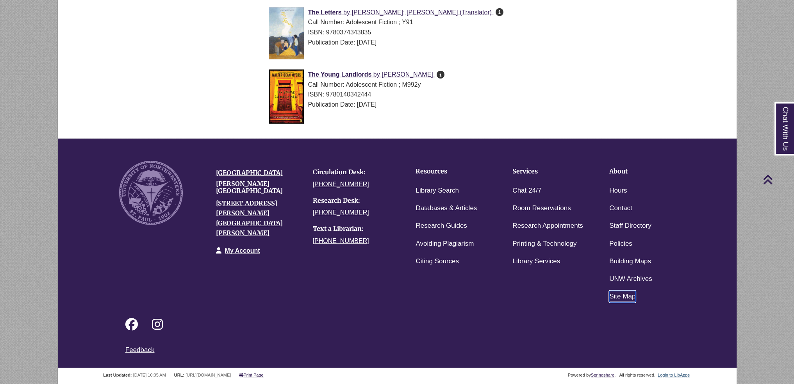
click at [630, 294] on link "Site Map" at bounding box center [622, 296] width 26 height 11
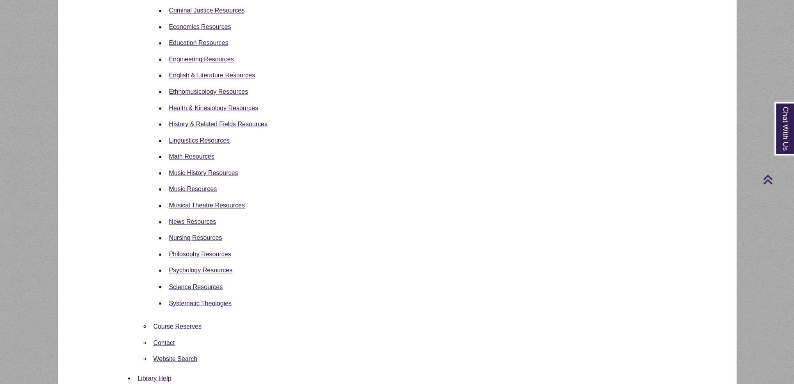
scroll to position [1979, 0]
